Goal: Browse casually: Explore the website without a specific task or goal

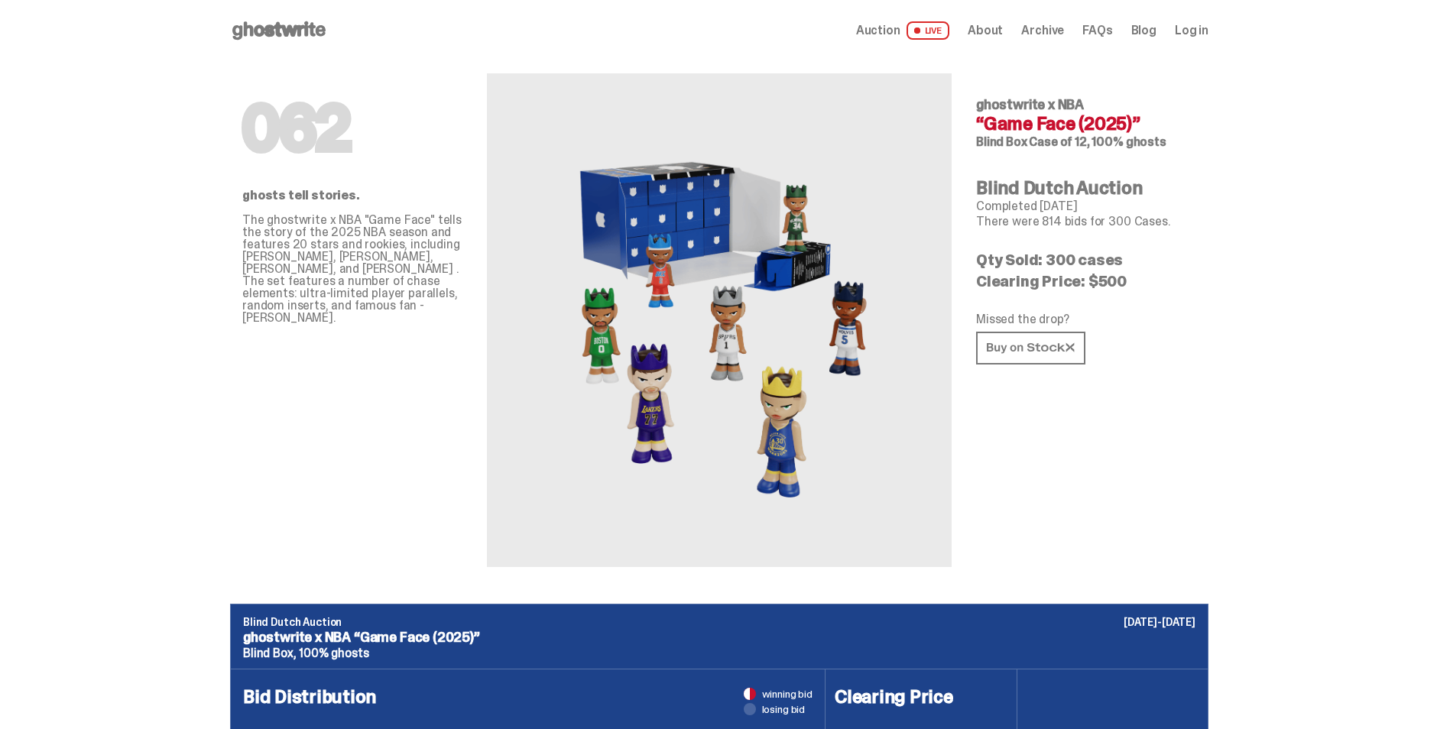
click at [276, 35] on use at bounding box center [278, 30] width 93 height 18
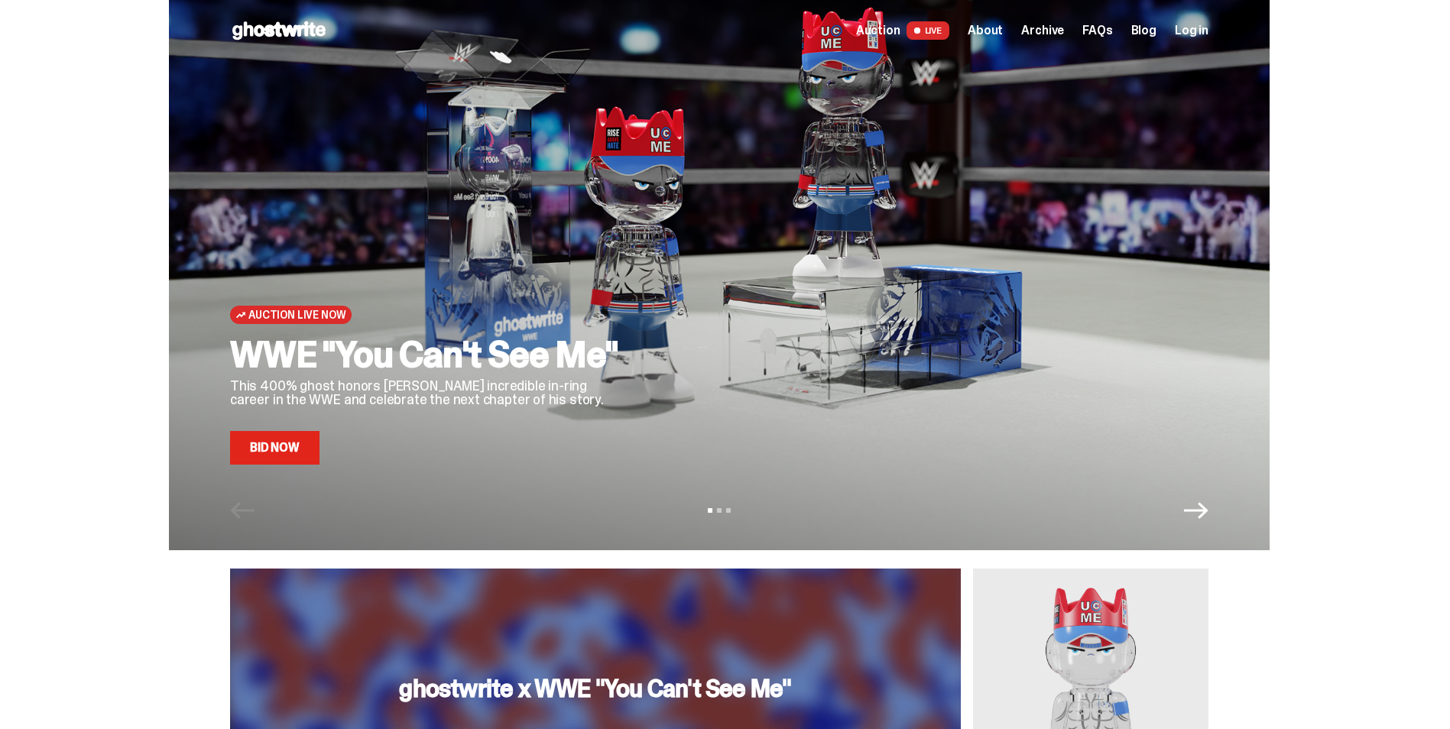
click at [1205, 514] on icon "Next" at bounding box center [1196, 510] width 24 height 24
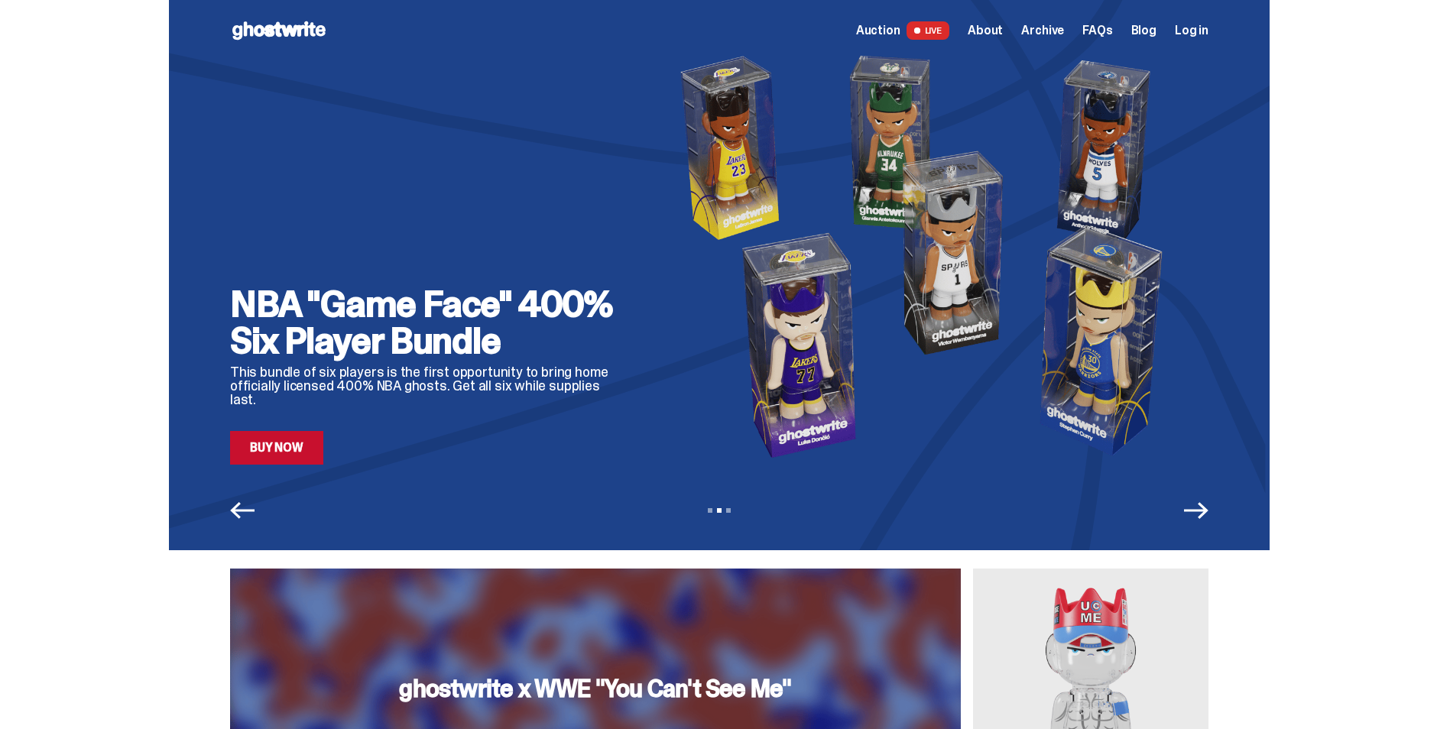
click at [1205, 514] on icon "Next" at bounding box center [1196, 510] width 24 height 24
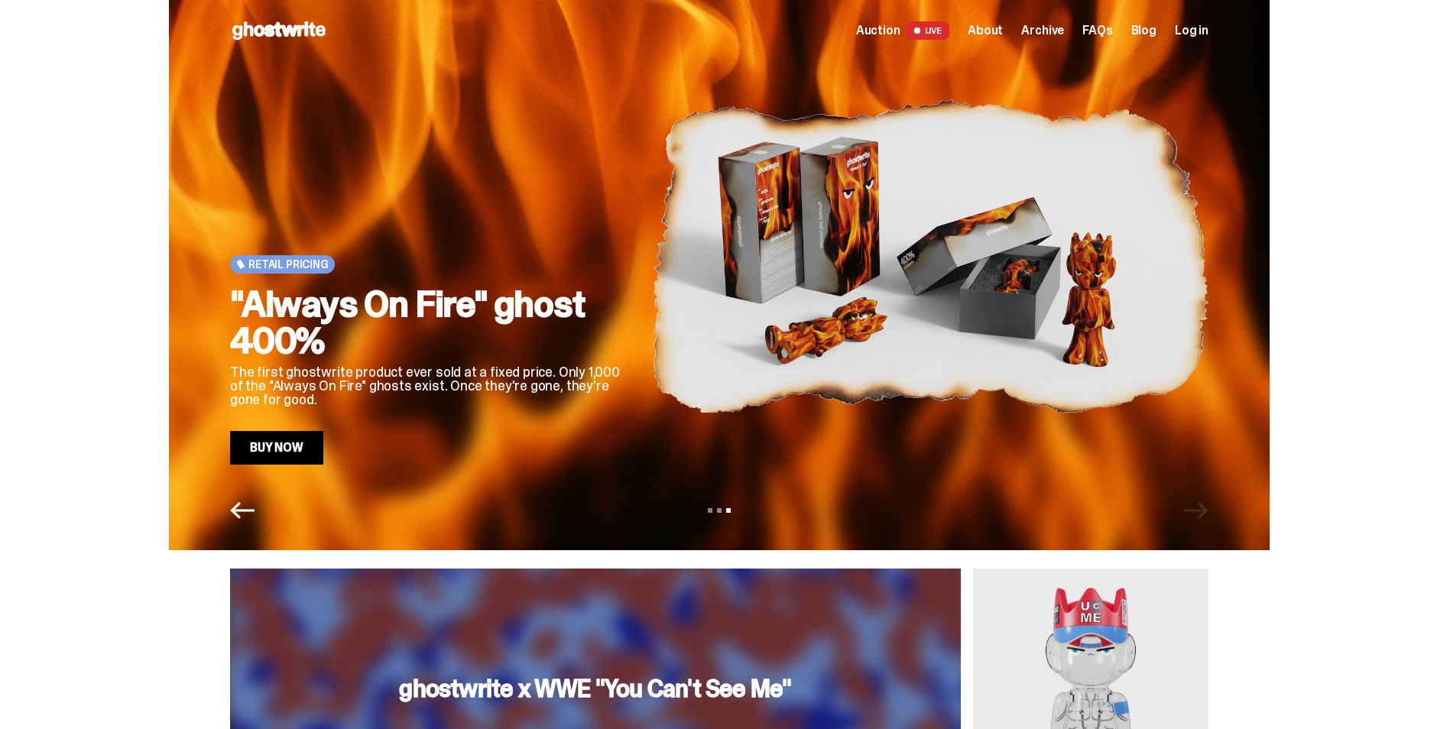
click at [1205, 514] on div "View slide 1 View slide 2 View slide 3" at bounding box center [719, 510] width 1101 height 24
click at [255, 513] on icon "Previous" at bounding box center [242, 510] width 24 height 24
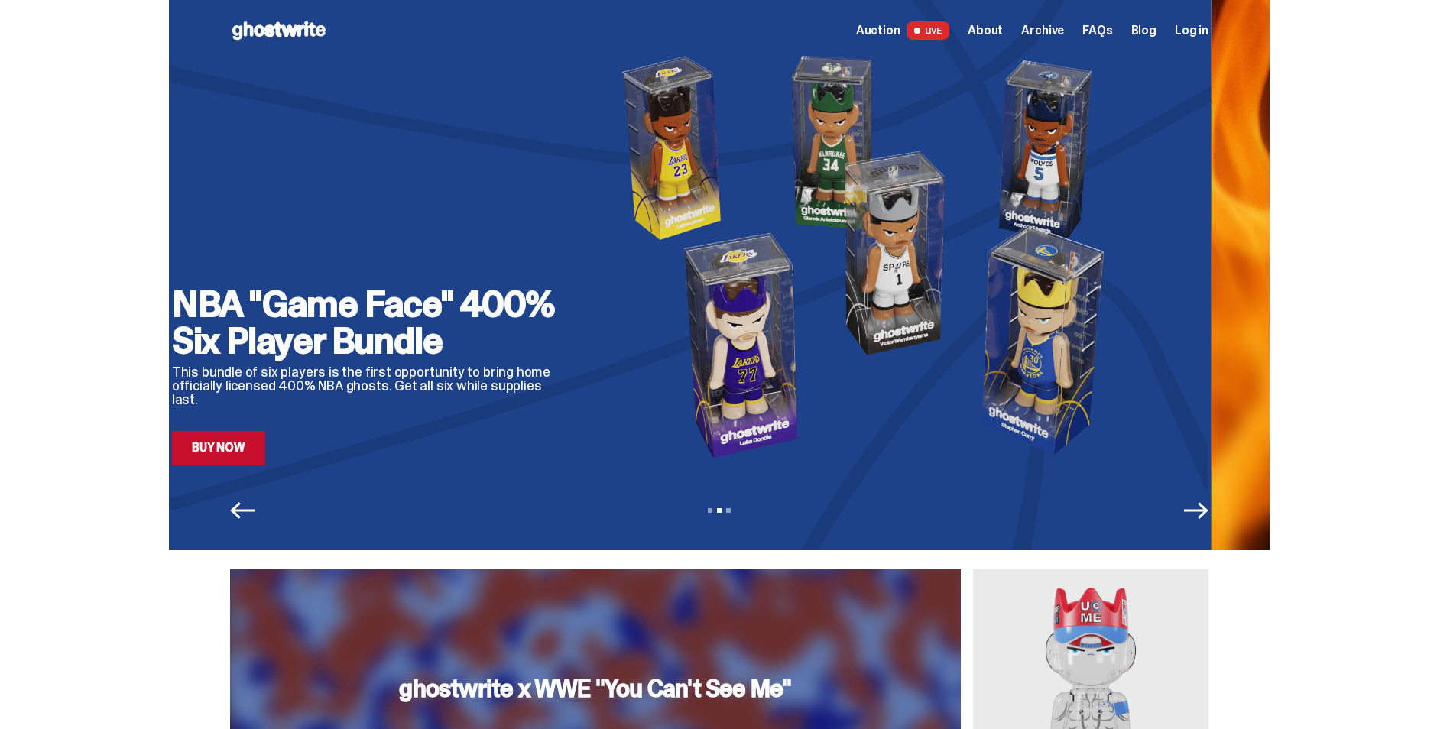
click at [255, 513] on icon "Previous" at bounding box center [242, 510] width 24 height 24
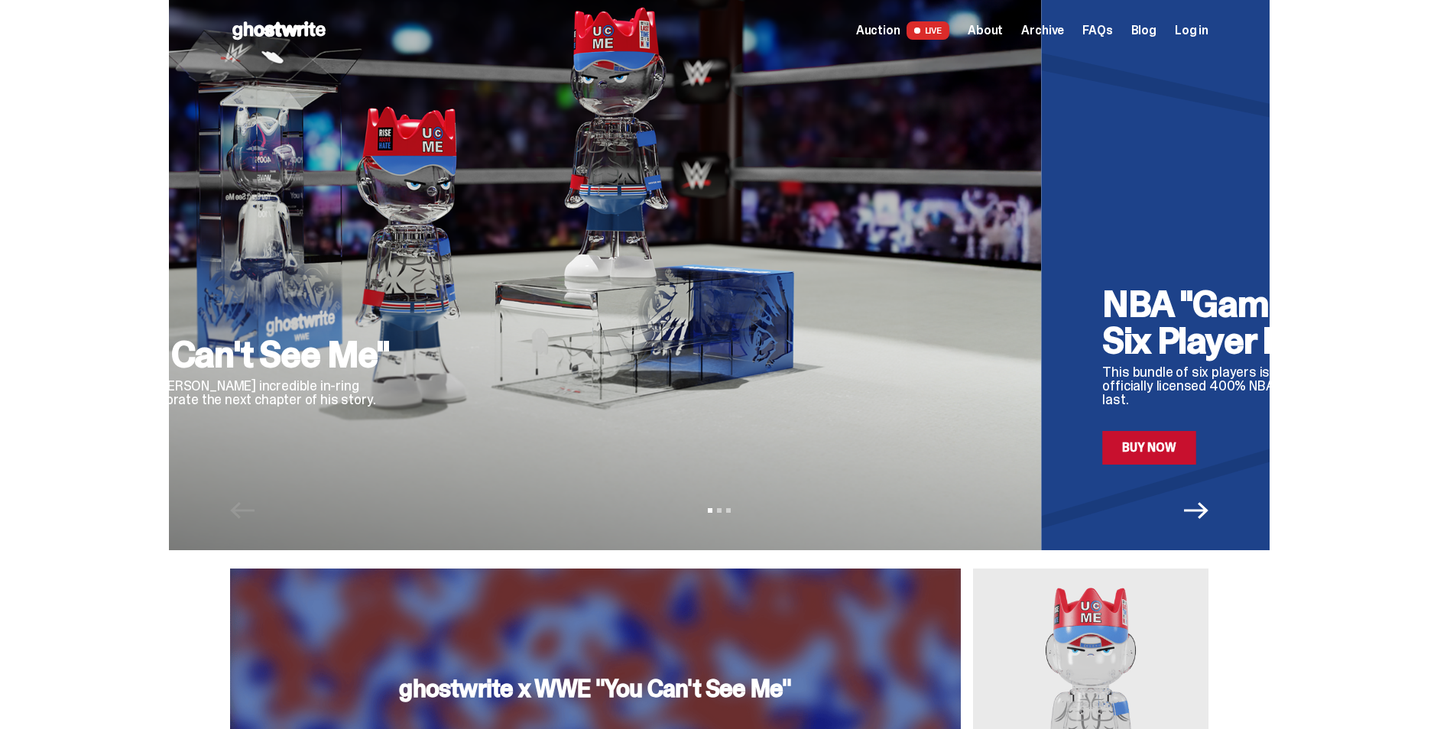
click at [256, 513] on div "View slide 1 View slide 2 View slide 3" at bounding box center [719, 510] width 1101 height 24
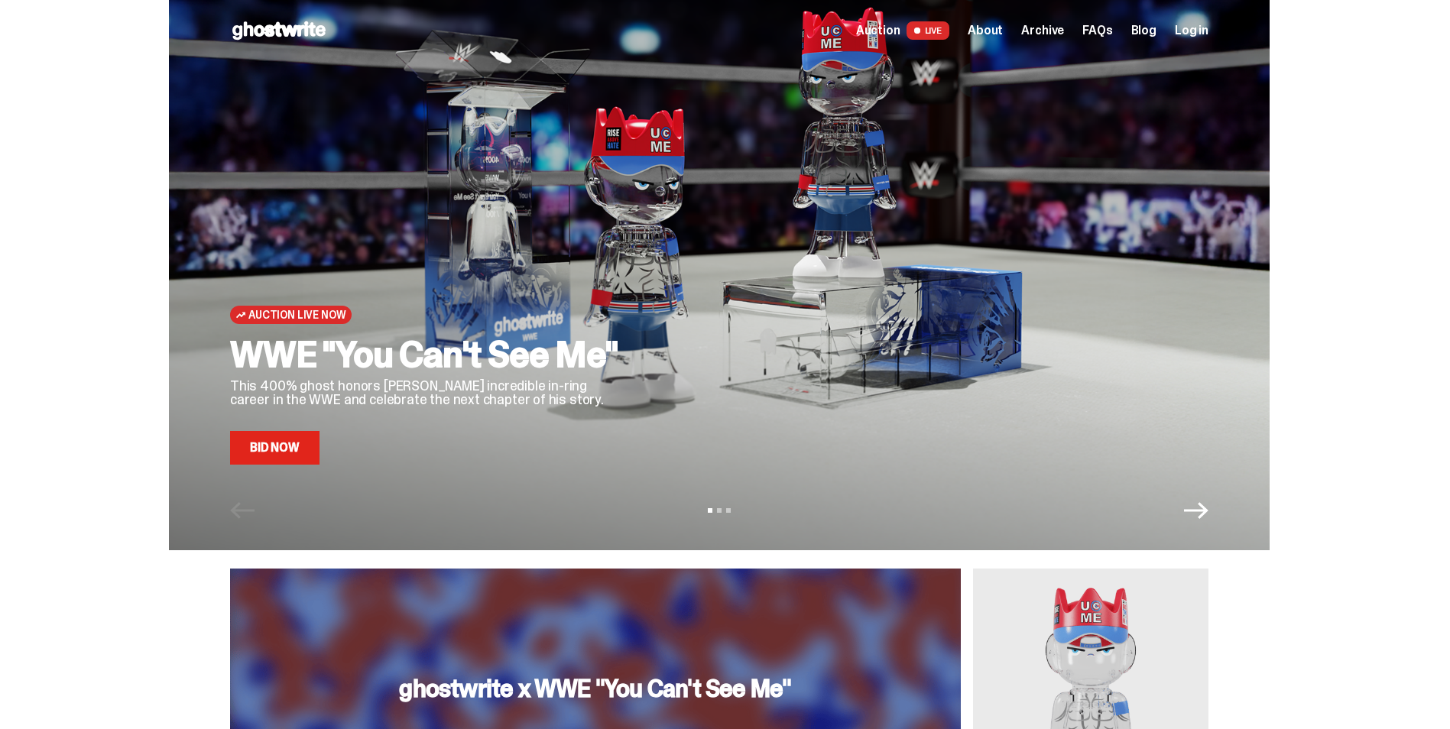
click at [268, 449] on link "Bid Now" at bounding box center [274, 448] width 89 height 34
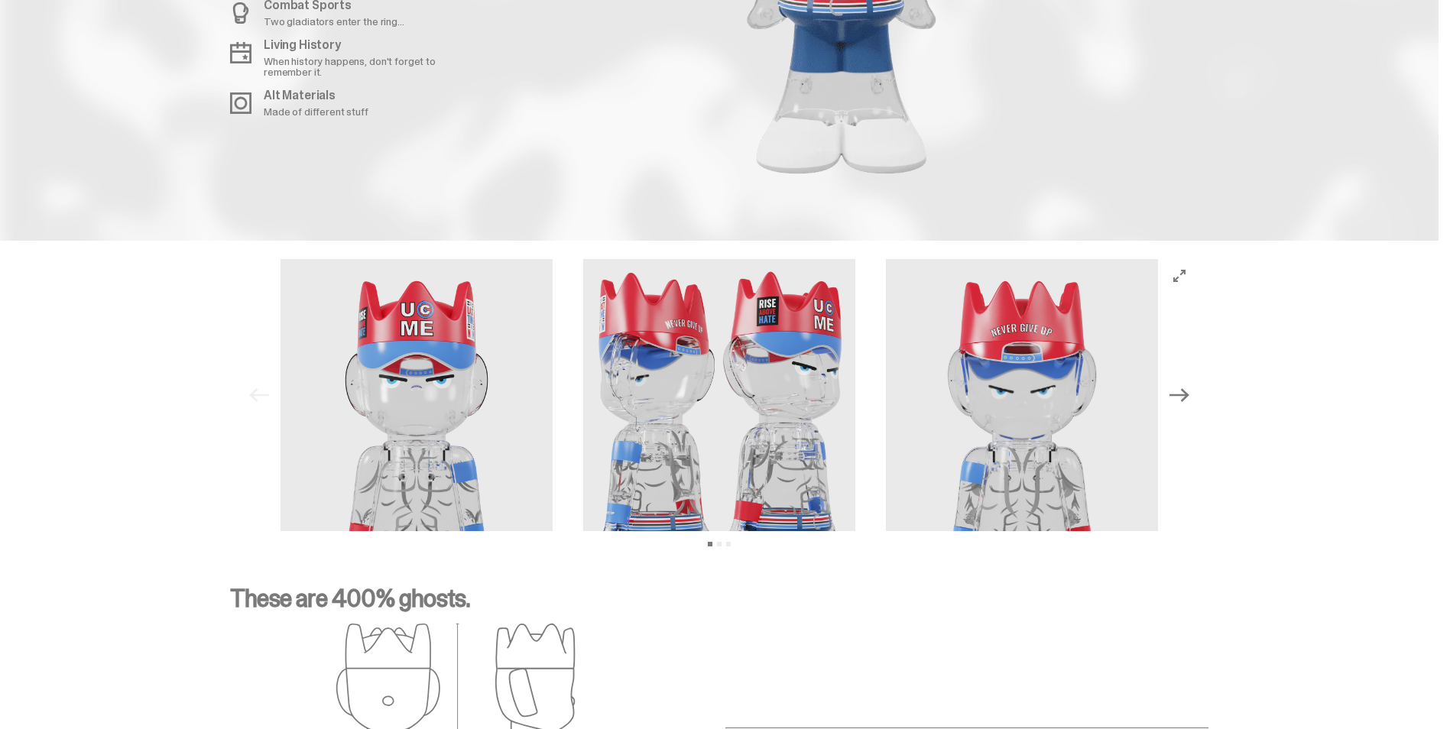
scroll to position [1951, 0]
click at [1187, 388] on icon "Next" at bounding box center [1179, 394] width 20 height 14
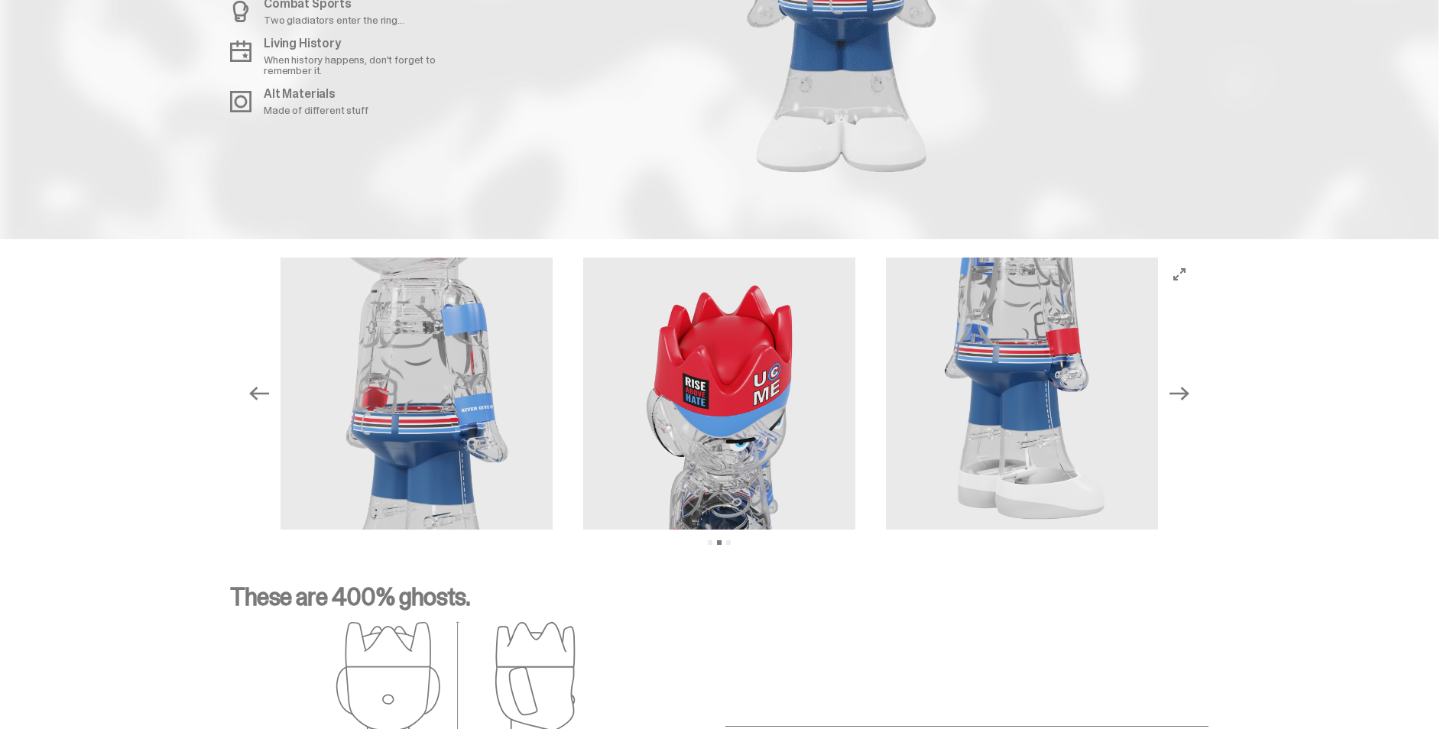
click at [1187, 388] on icon "Next" at bounding box center [1179, 394] width 20 height 14
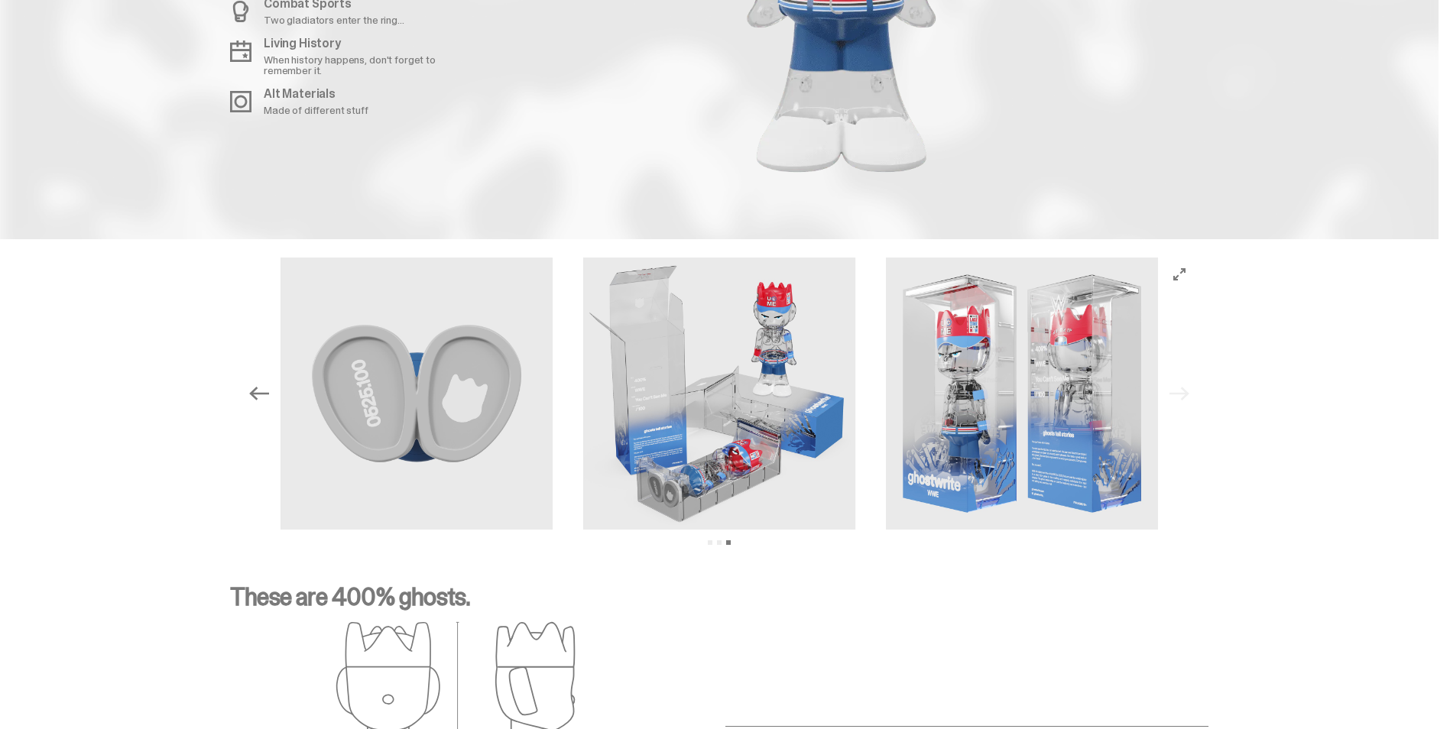
click at [1187, 388] on div "Previous Next View slide 1 View slide 2 View slide 3" at bounding box center [719, 394] width 954 height 272
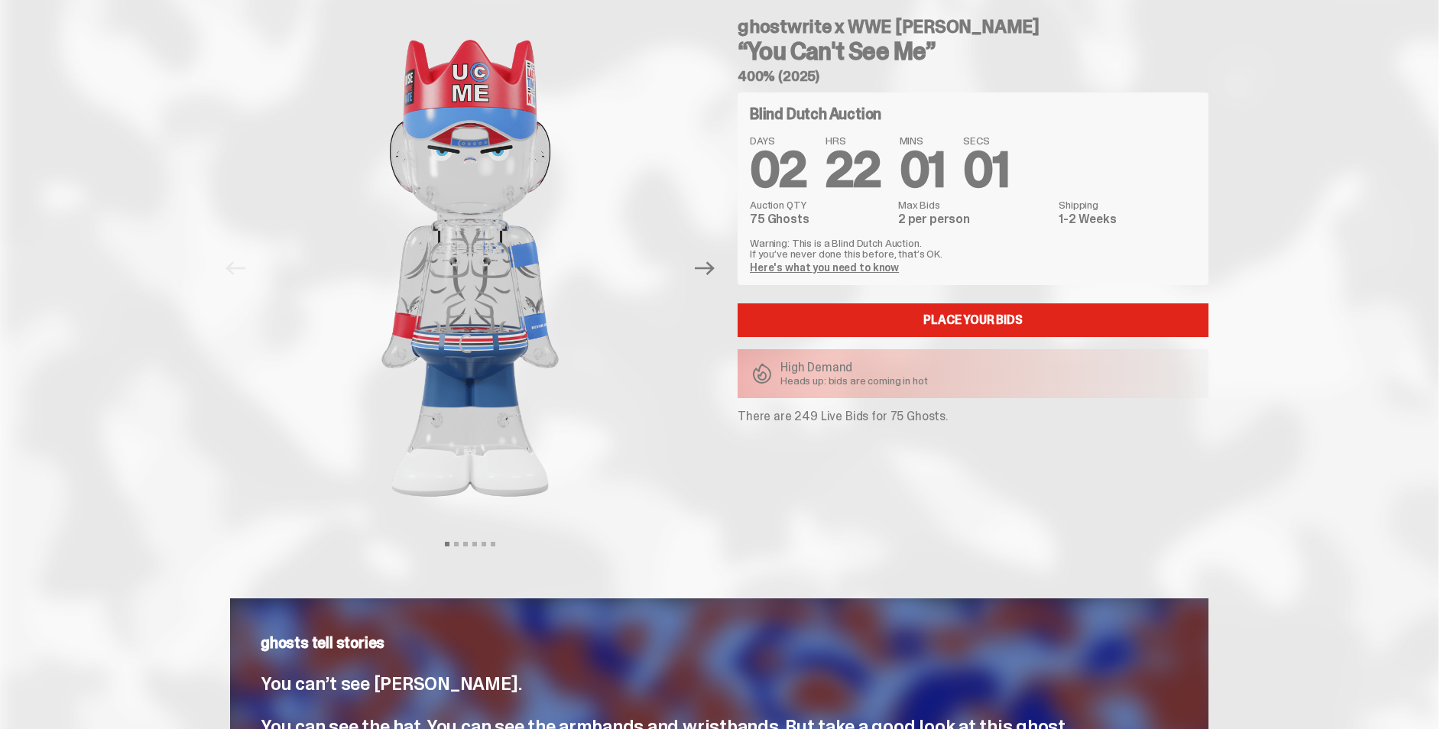
scroll to position [0, 0]
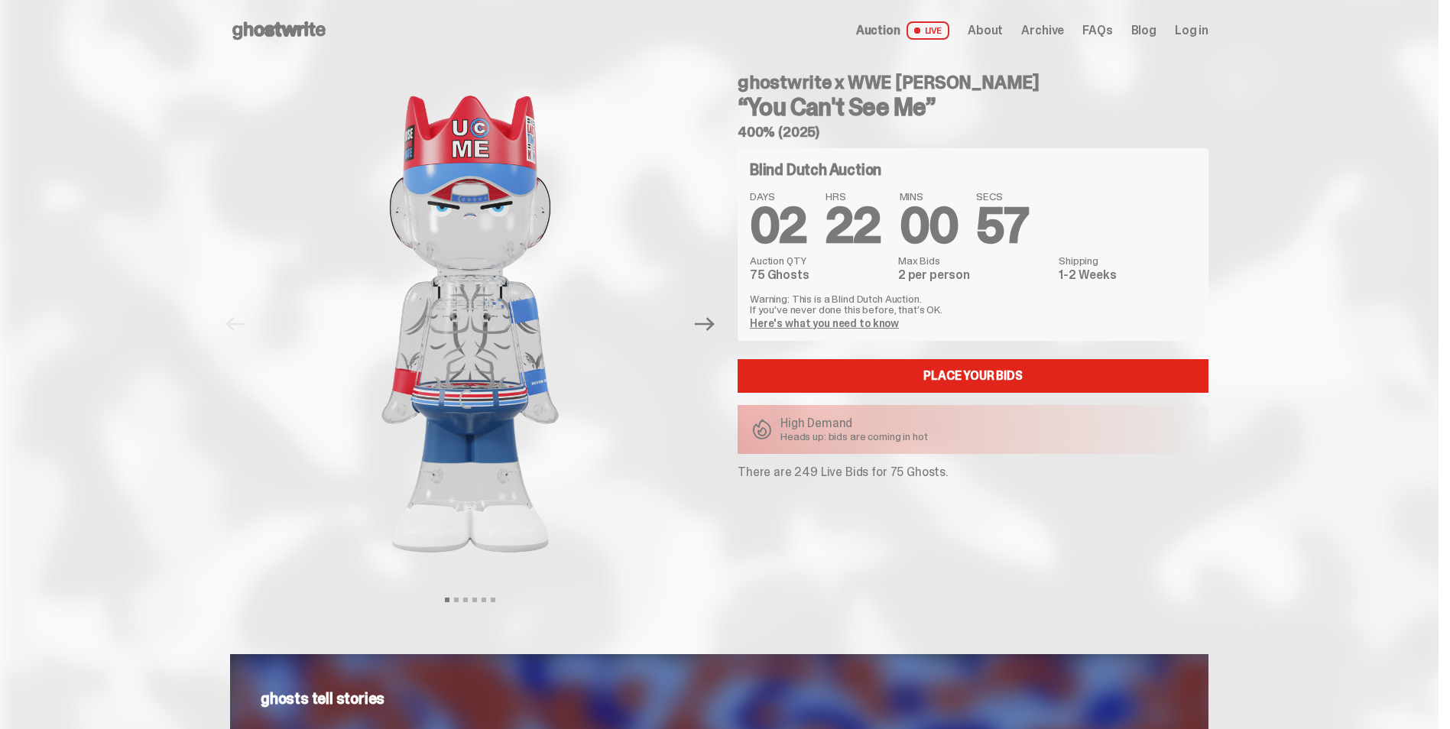
click at [264, 27] on use at bounding box center [278, 30] width 93 height 18
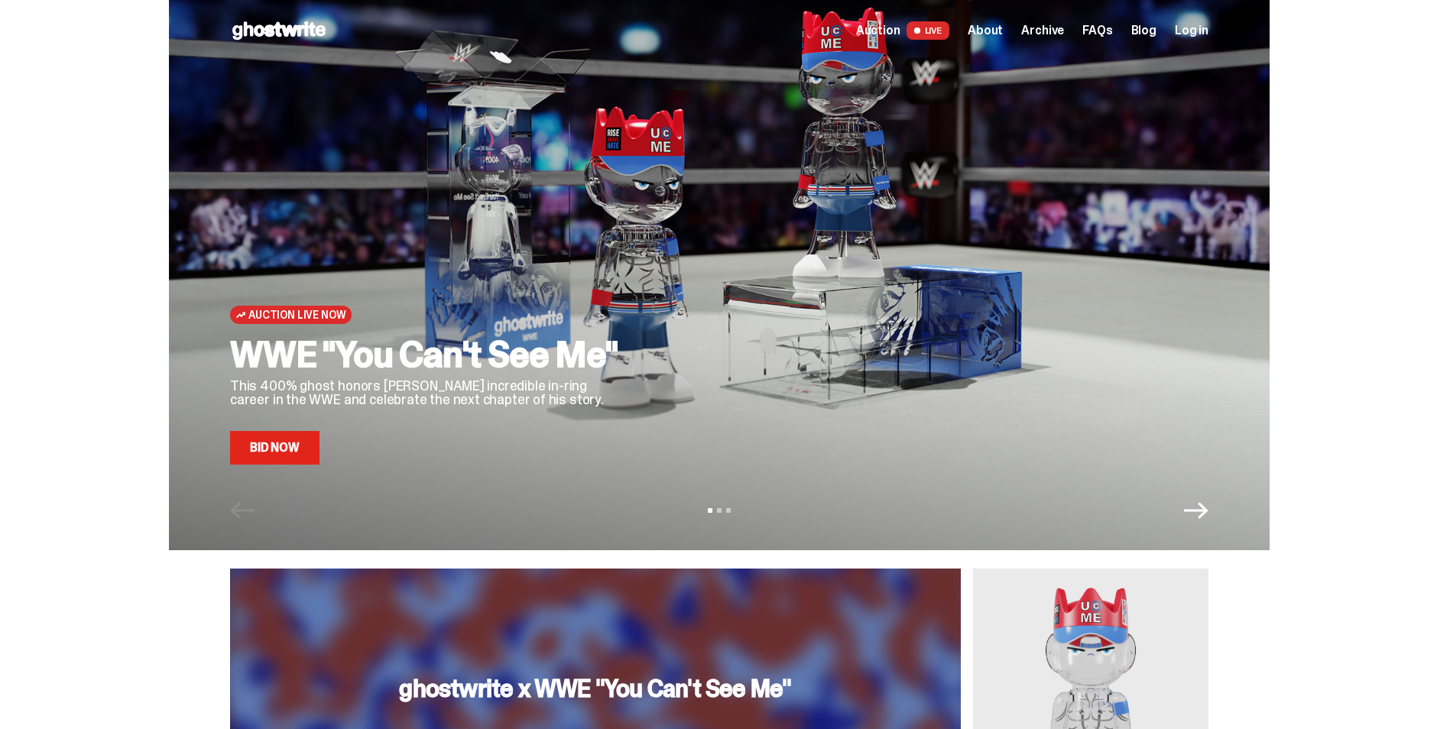
click at [265, 37] on use at bounding box center [278, 30] width 93 height 18
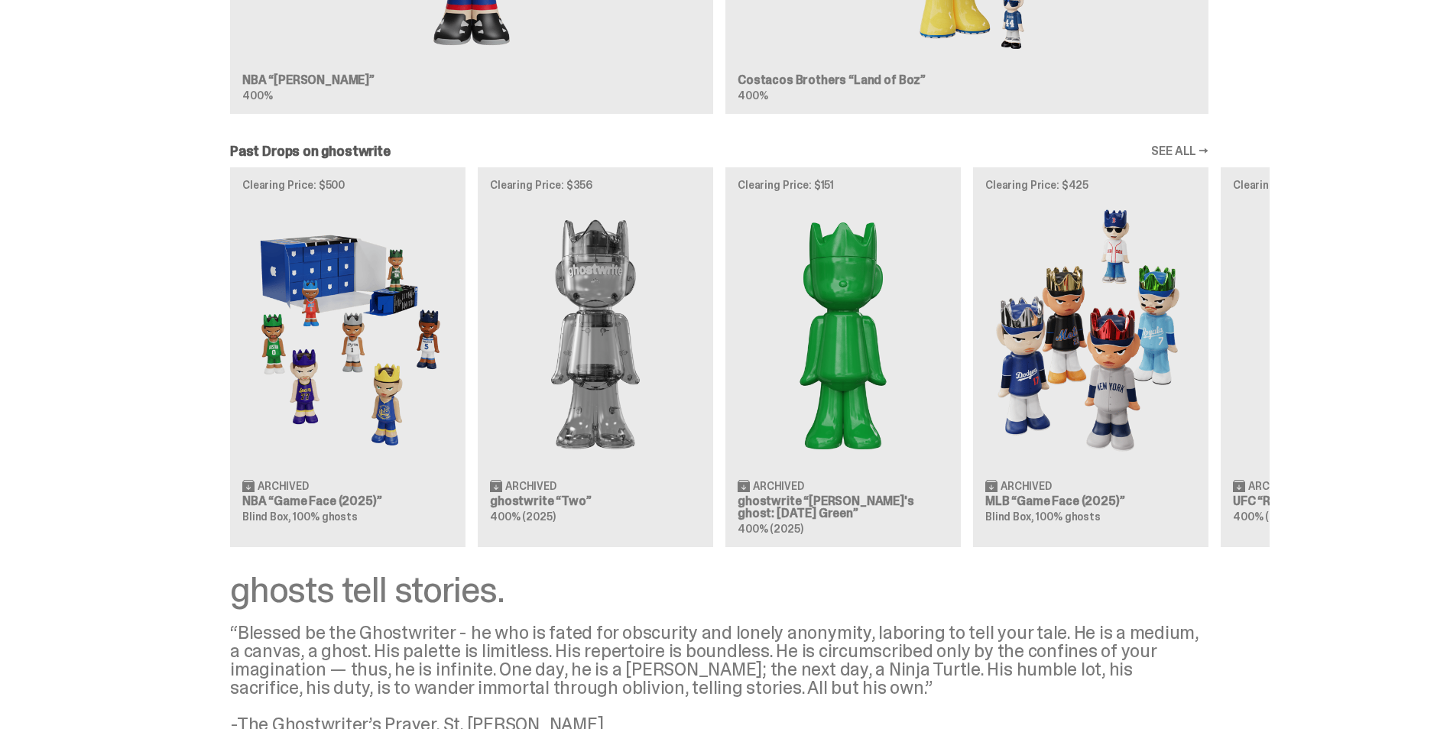
scroll to position [1692, 0]
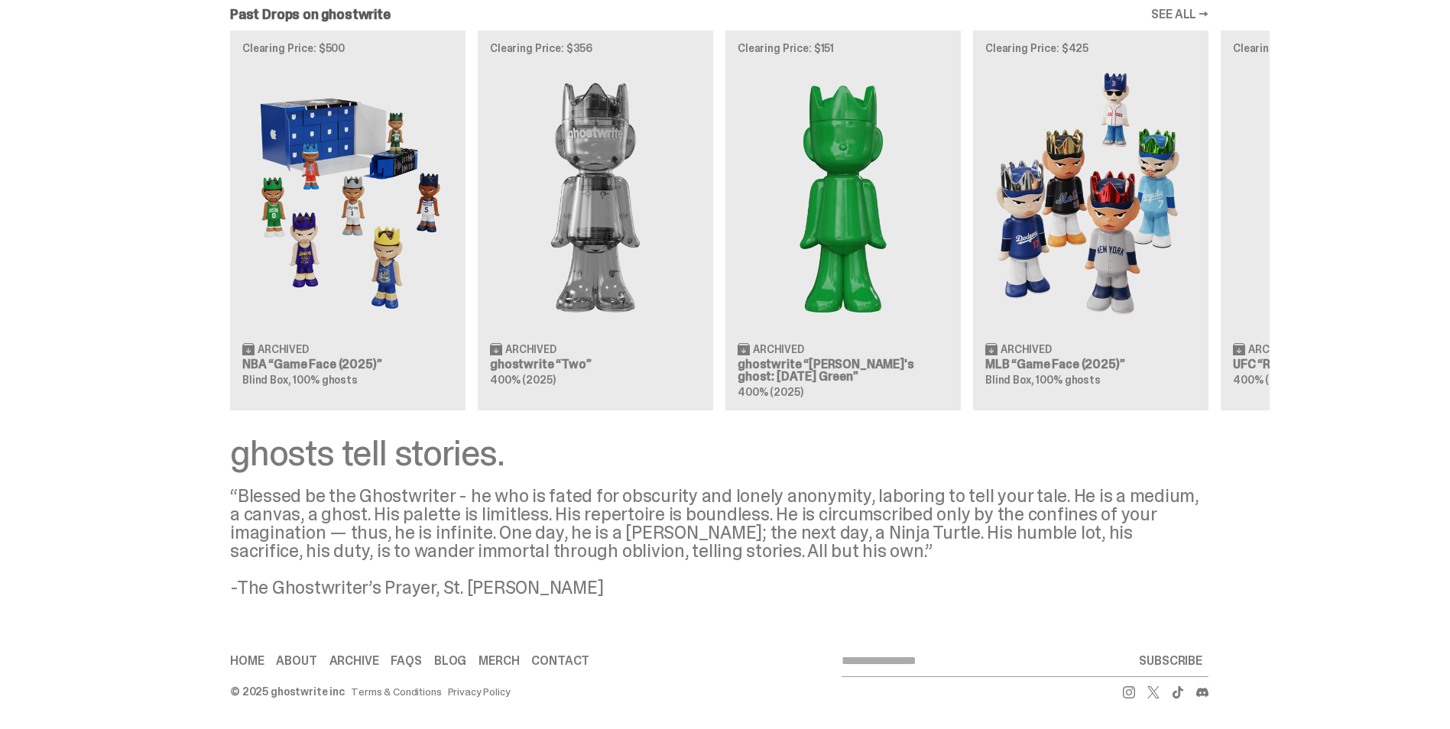
click at [573, 320] on div "Clearing Price: $500 Archived NBA “Game Face (2025)” Blind Box, 100% ghosts Cle…" at bounding box center [719, 220] width 1101 height 379
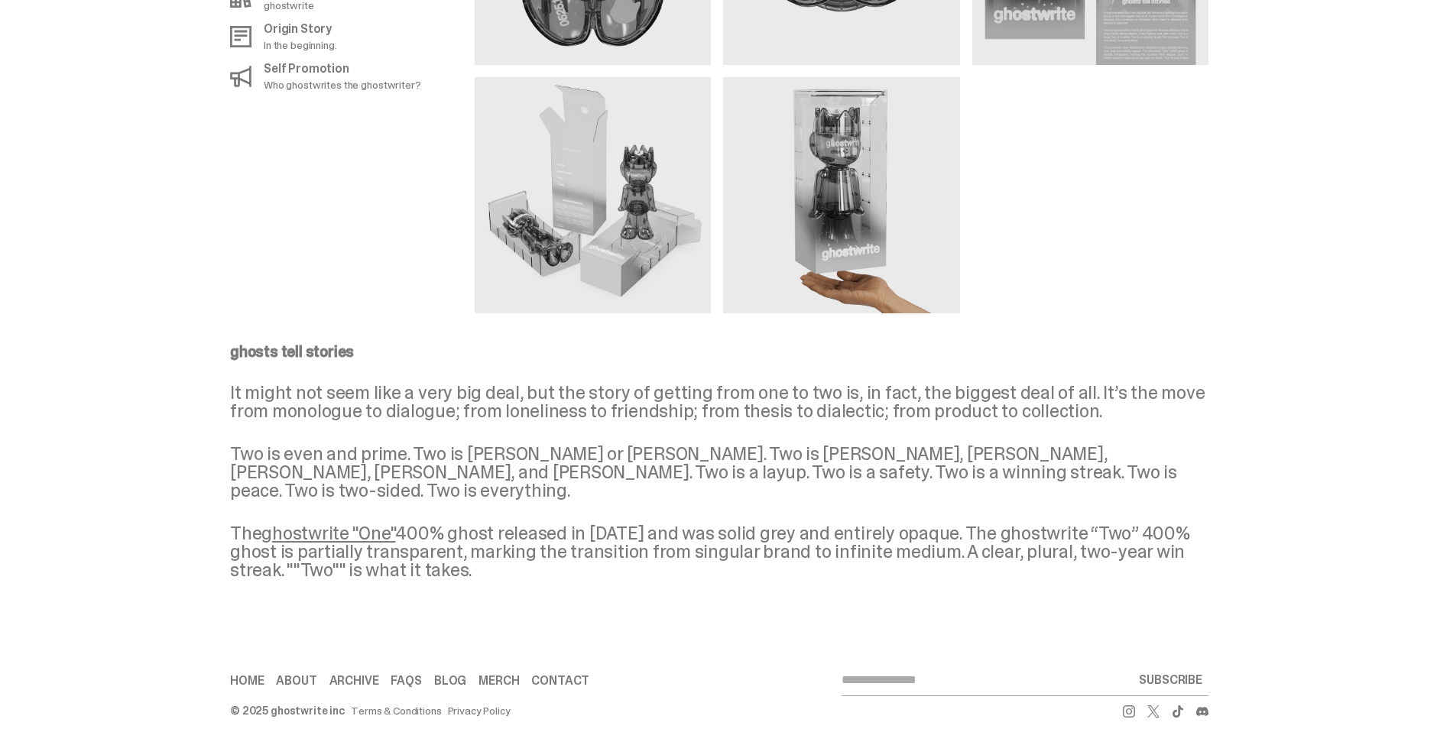
scroll to position [1603, 0]
drag, startPoint x: 573, startPoint y: 320, endPoint x: 477, endPoint y: 356, distance: 102.8
click at [477, 356] on p "ghosts tell stories" at bounding box center [719, 350] width 978 height 15
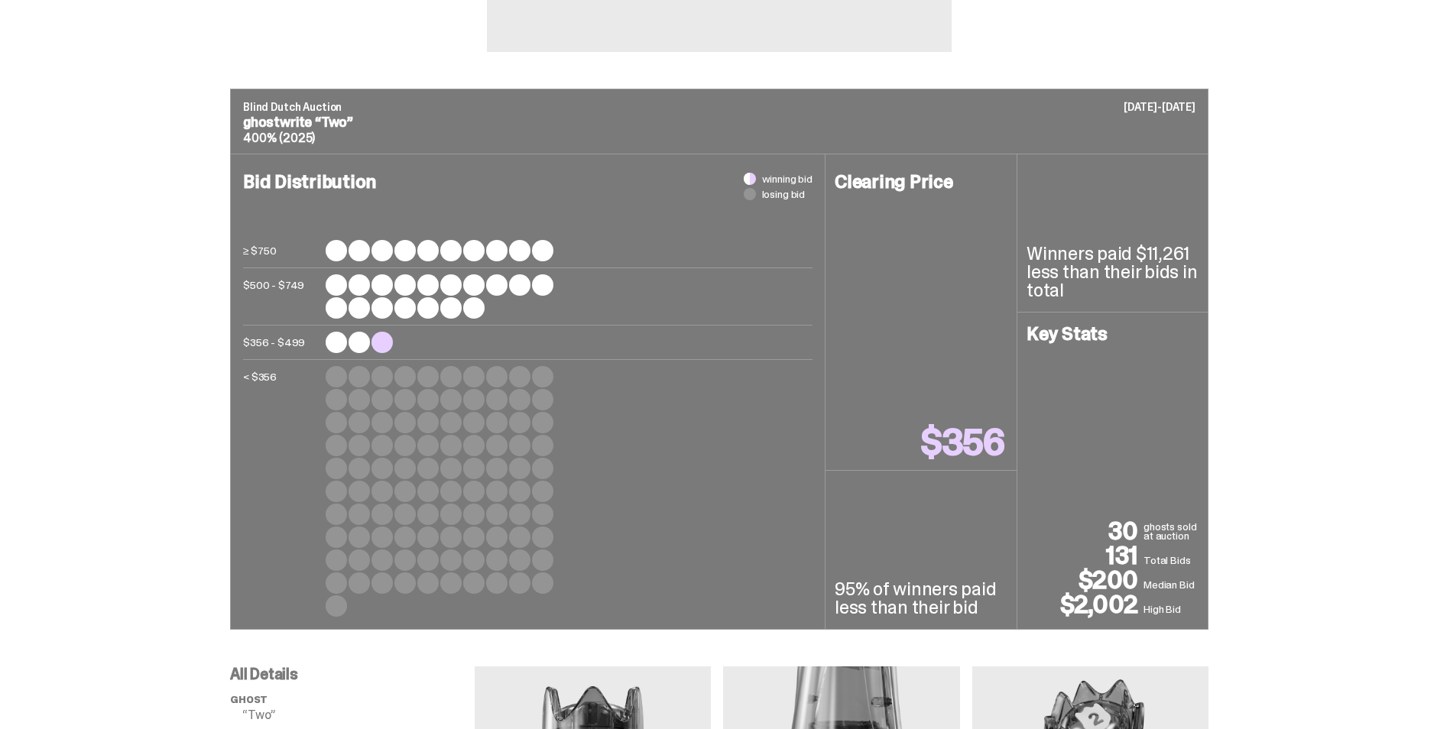
scroll to position [0, 0]
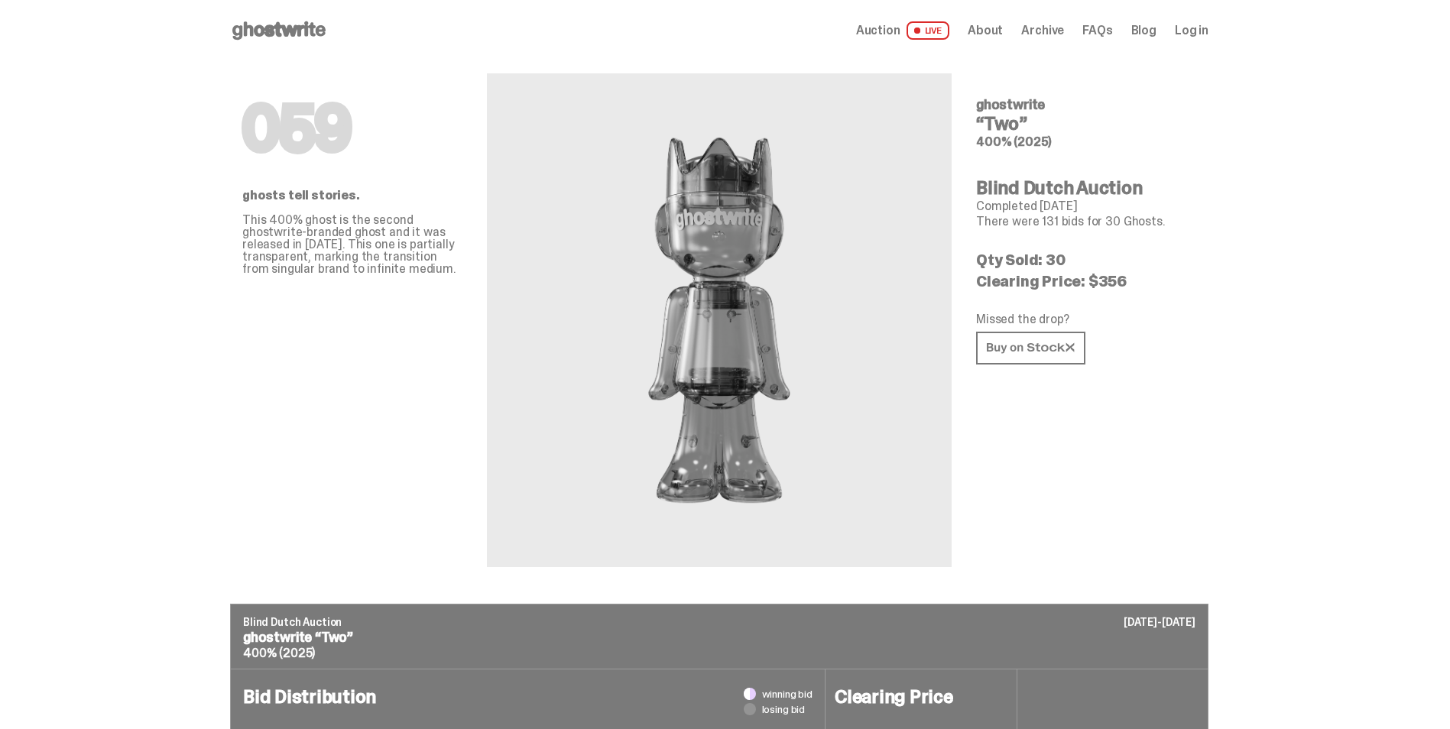
click at [301, 21] on icon at bounding box center [279, 30] width 98 height 24
